Goal: Communication & Community: Answer question/provide support

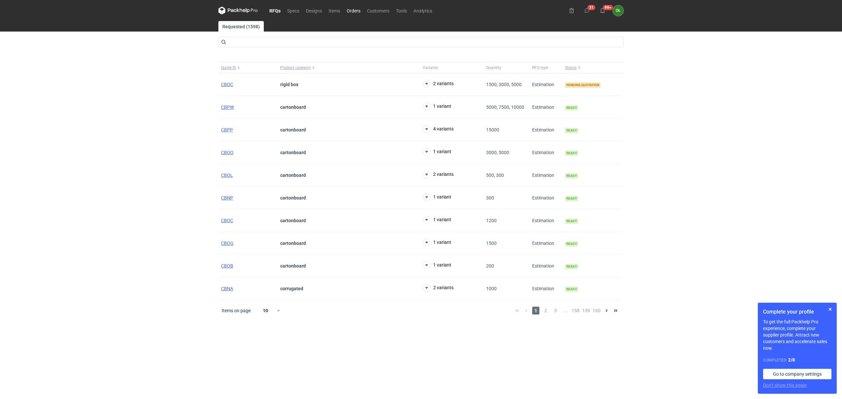
click at [353, 8] on link "Orders" at bounding box center [354, 11] width 20 height 8
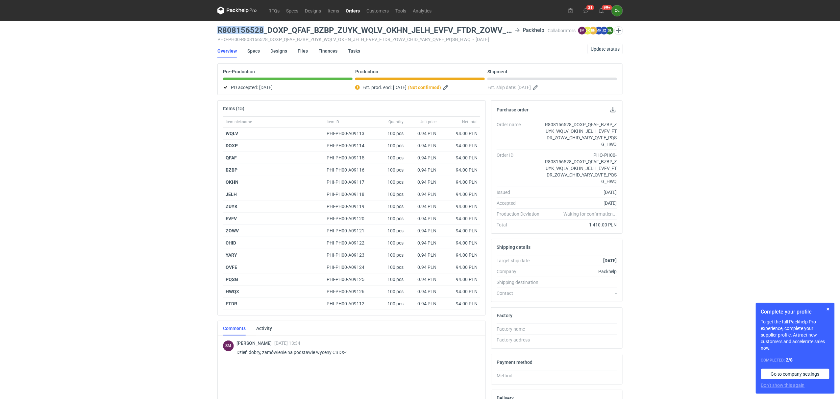
drag, startPoint x: 215, startPoint y: 29, endPoint x: 264, endPoint y: 28, distance: 49.4
click at [264, 28] on div "RFQs Specs Designs Items Orders Customers Tools Analytics 31 99+ OŁ Olga Łopato…" at bounding box center [420, 199] width 840 height 399
copy h3 "R808156528"
click at [339, 12] on link "Items" at bounding box center [333, 11] width 18 height 8
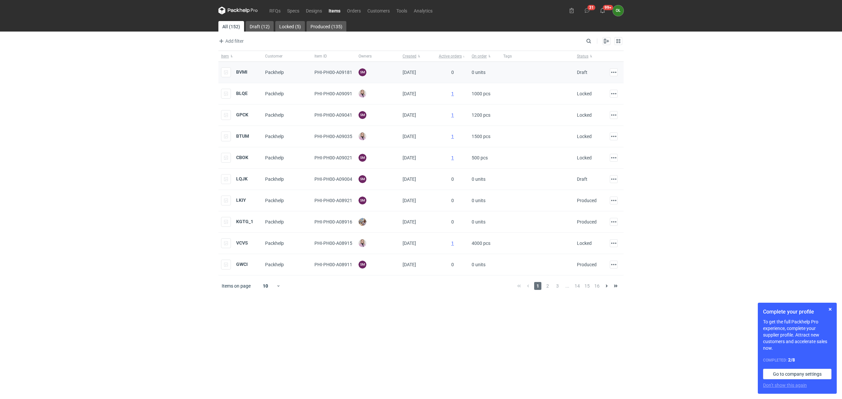
click at [234, 70] on div "BVMI" at bounding box center [234, 72] width 26 height 10
click at [237, 70] on strong "BVMI" at bounding box center [241, 71] width 11 height 5
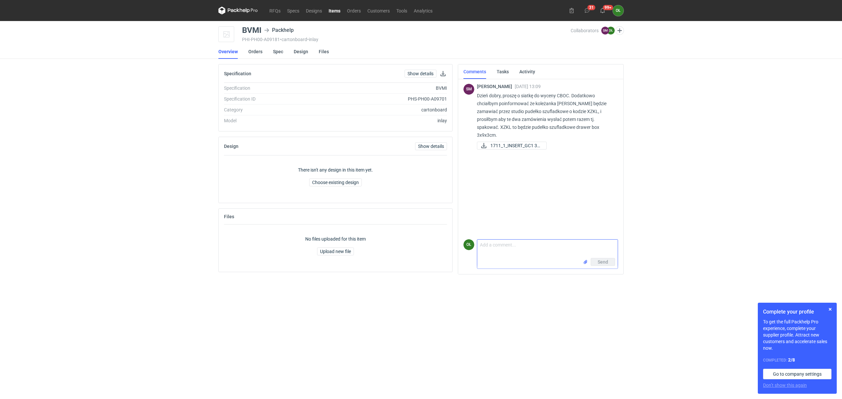
click at [493, 249] on textarea "Comment message" at bounding box center [547, 249] width 141 height 18
click at [513, 253] on textarea "Dzień dobry Panie Sebastianie, jeśli siatka załączona przez Pana spełnia oczeki…" at bounding box center [547, 247] width 141 height 23
type textarea "Dzień dobry Panie Sebastianie, jeśli siatka załączona przez Pana spełnia oczeki…"
click at [599, 262] on span "Send" at bounding box center [603, 262] width 11 height 5
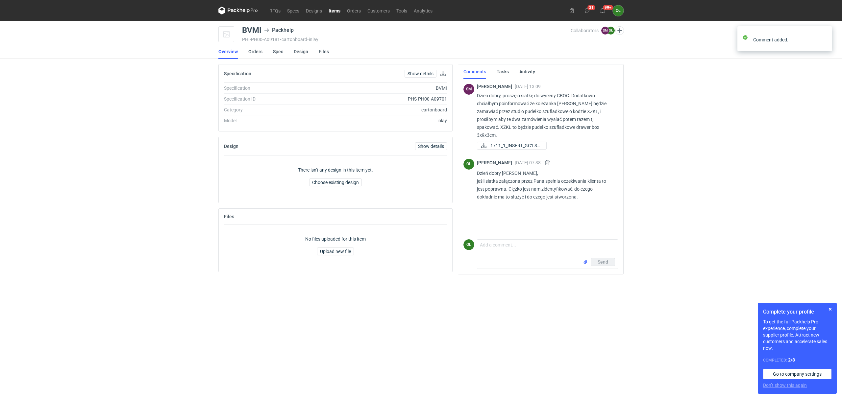
click at [250, 10] on icon at bounding box center [237, 11] width 39 height 8
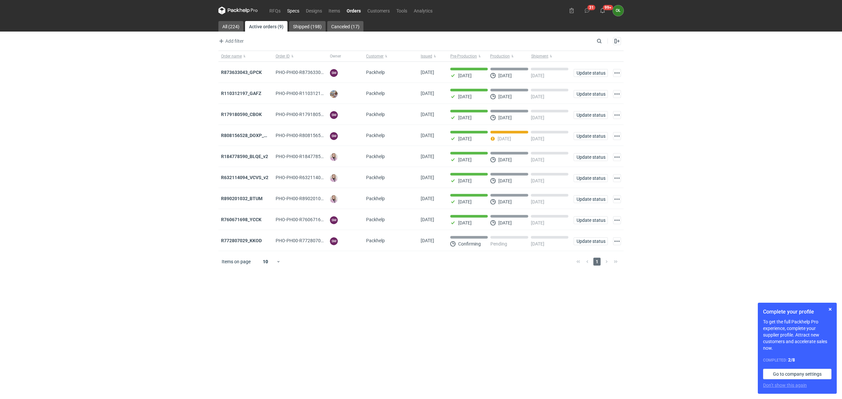
click at [289, 11] on link "Specs" at bounding box center [293, 11] width 19 height 8
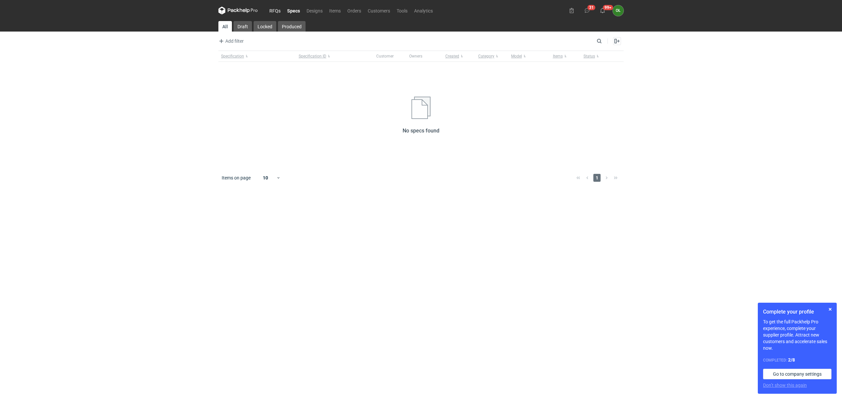
click at [276, 11] on link "RFQs" at bounding box center [275, 11] width 18 height 8
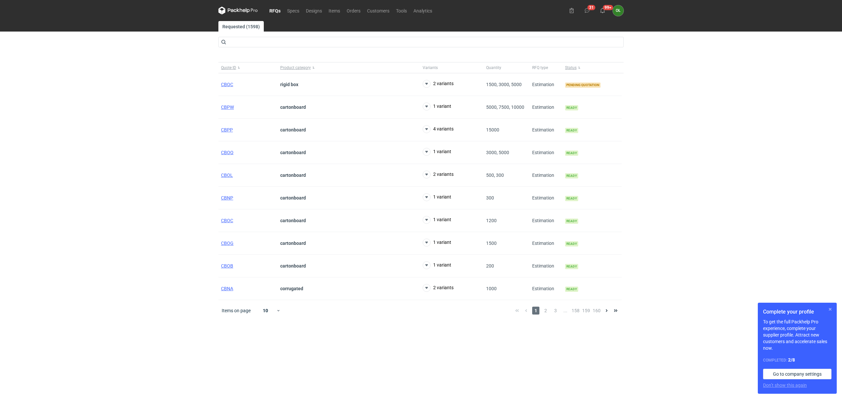
click at [832, 310] on button "button" at bounding box center [831, 310] width 8 height 8
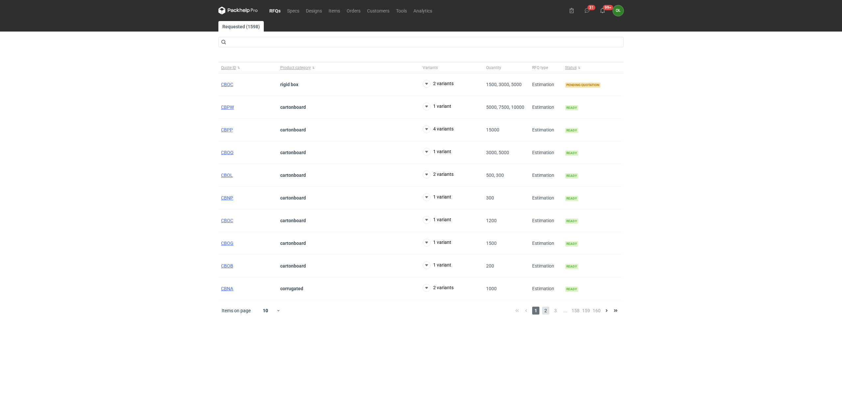
click at [548, 311] on span "2" at bounding box center [545, 311] width 7 height 8
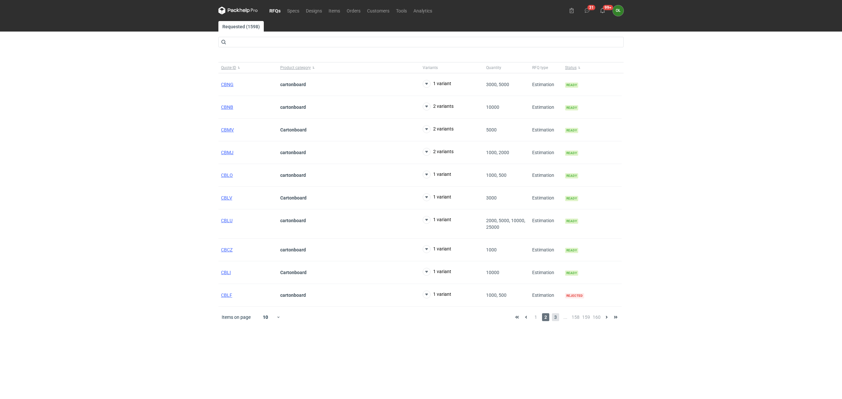
click at [558, 321] on span "3" at bounding box center [555, 318] width 7 height 8
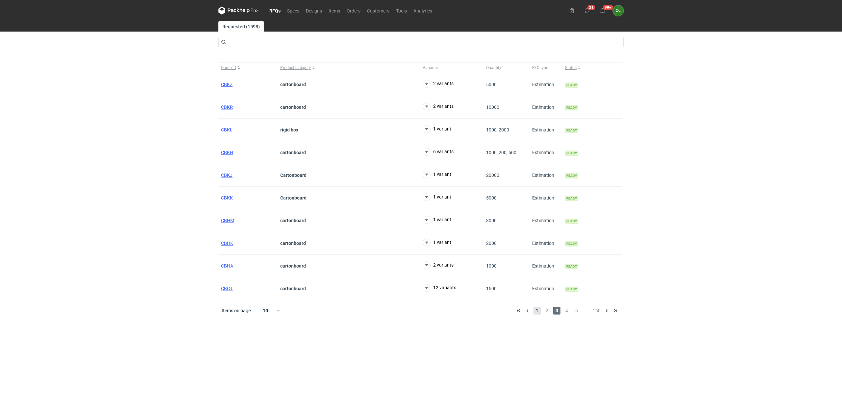
click at [534, 314] on span "1" at bounding box center [537, 311] width 7 height 8
